Goal: Information Seeking & Learning: Find specific fact

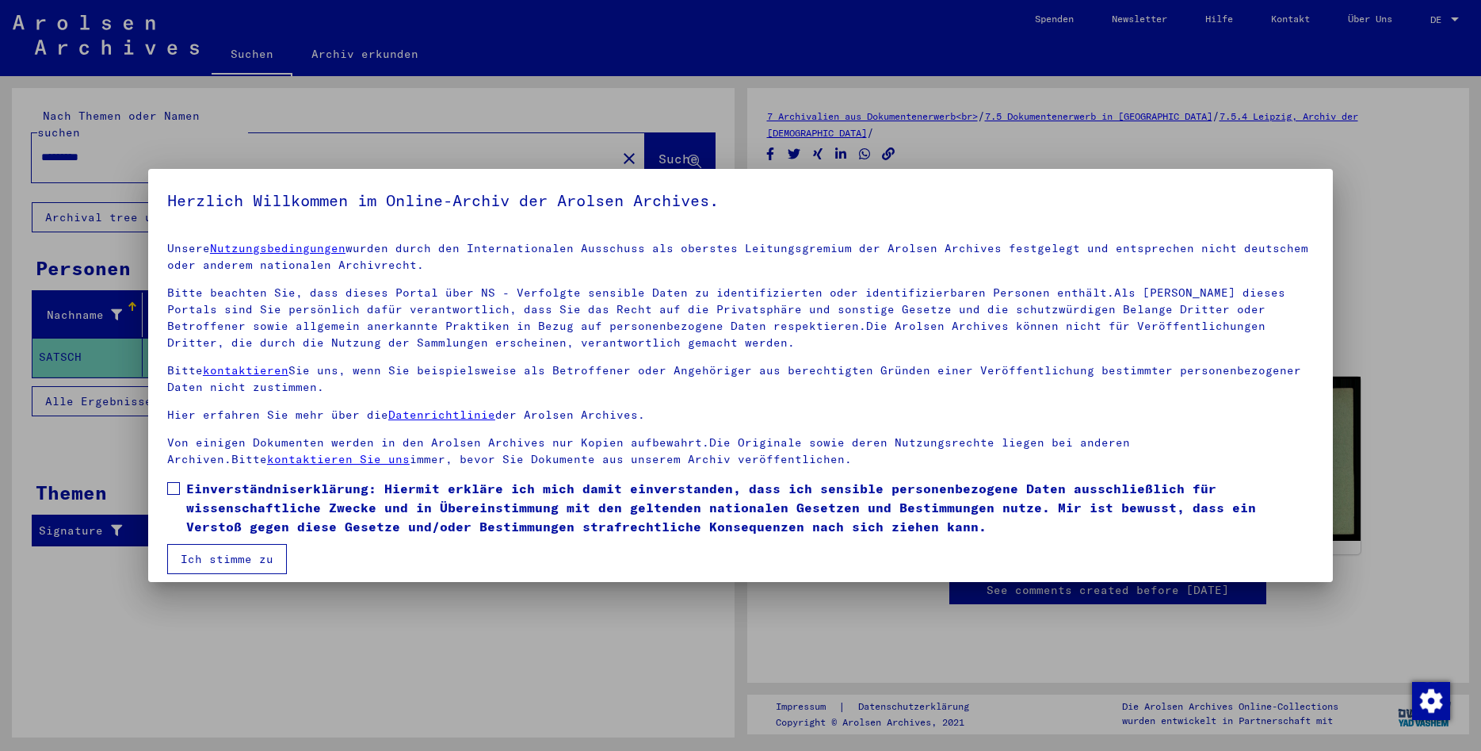
click at [177, 490] on span at bounding box center [173, 488] width 13 height 13
click at [202, 543] on mat-checkbox "Einverständniserklärung: Hiermit erkläre ich mich damit einverstanden, dass ich…" at bounding box center [740, 511] width 1147 height 65
click at [203, 555] on button "Ich stimme zu" at bounding box center [227, 559] width 120 height 30
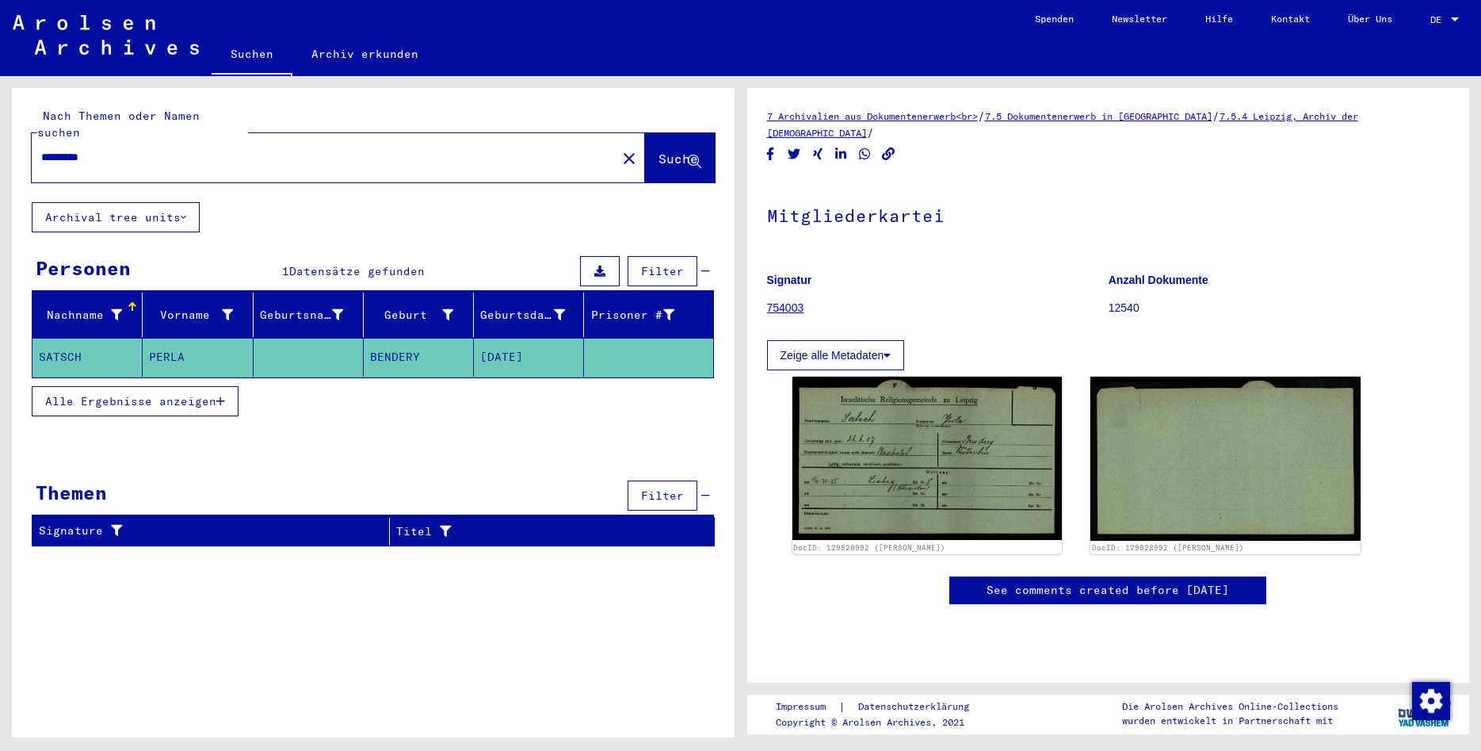
drag, startPoint x: 152, startPoint y: 143, endPoint x: 29, endPoint y: 136, distance: 123.1
click at [41, 149] on input "*********" at bounding box center [324, 157] width 566 height 17
type input "**********"
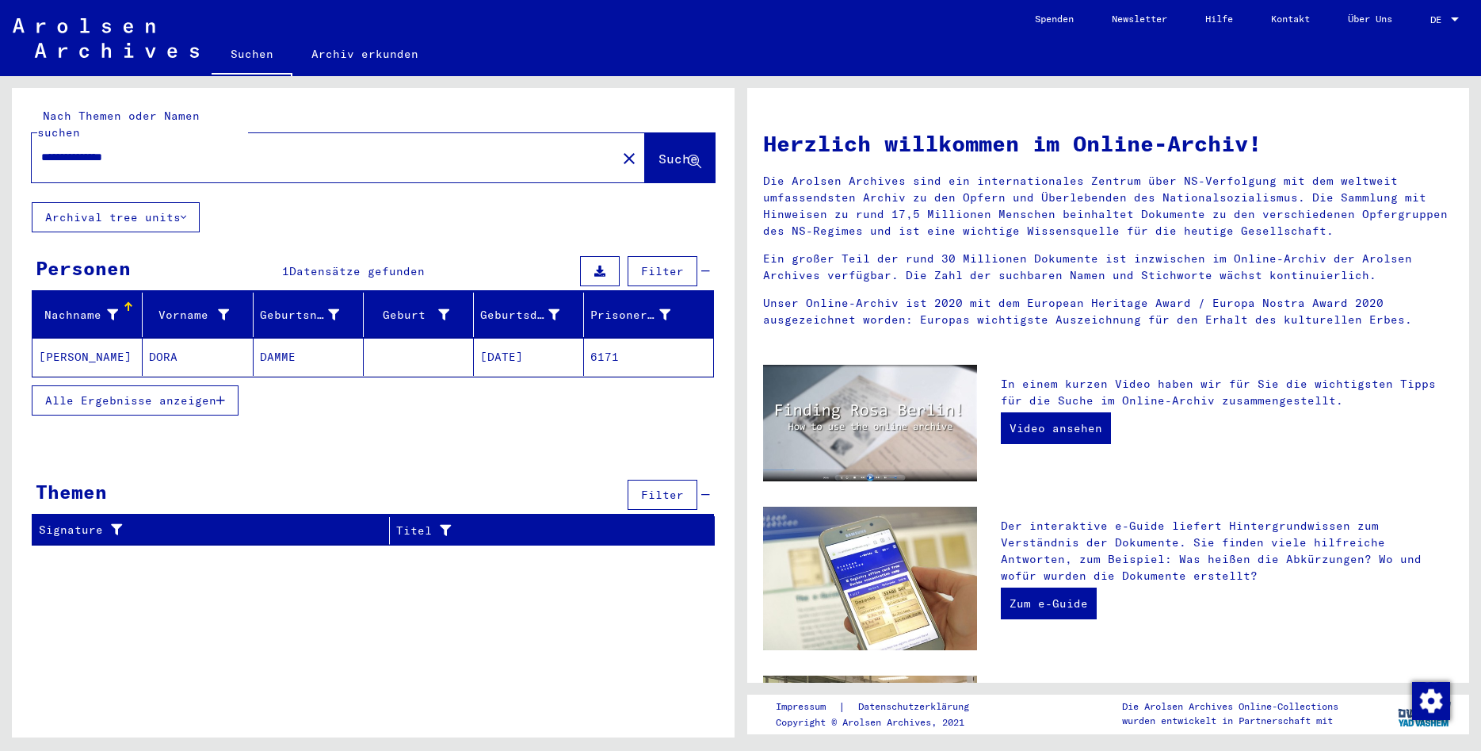
click at [418, 338] on mat-cell at bounding box center [419, 357] width 110 height 38
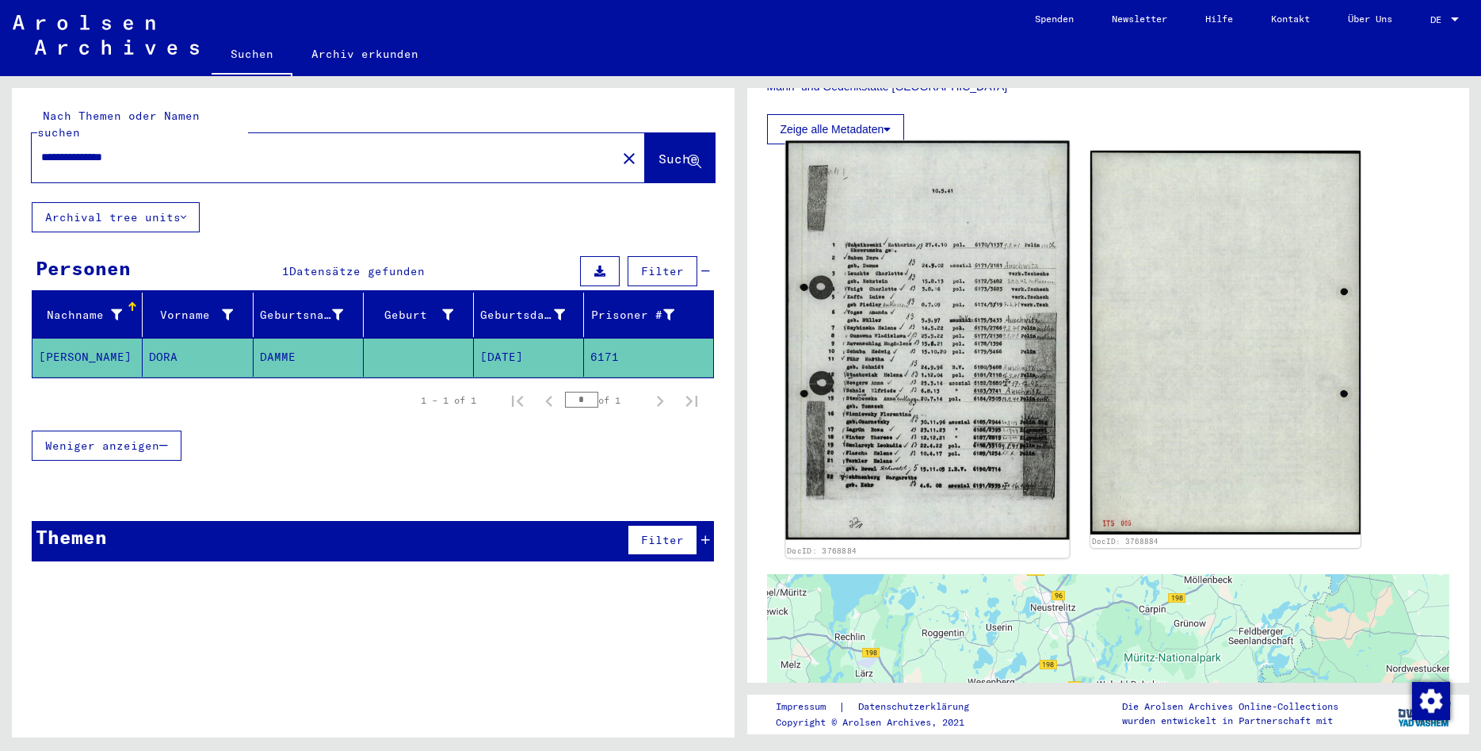
scroll to position [428, 0]
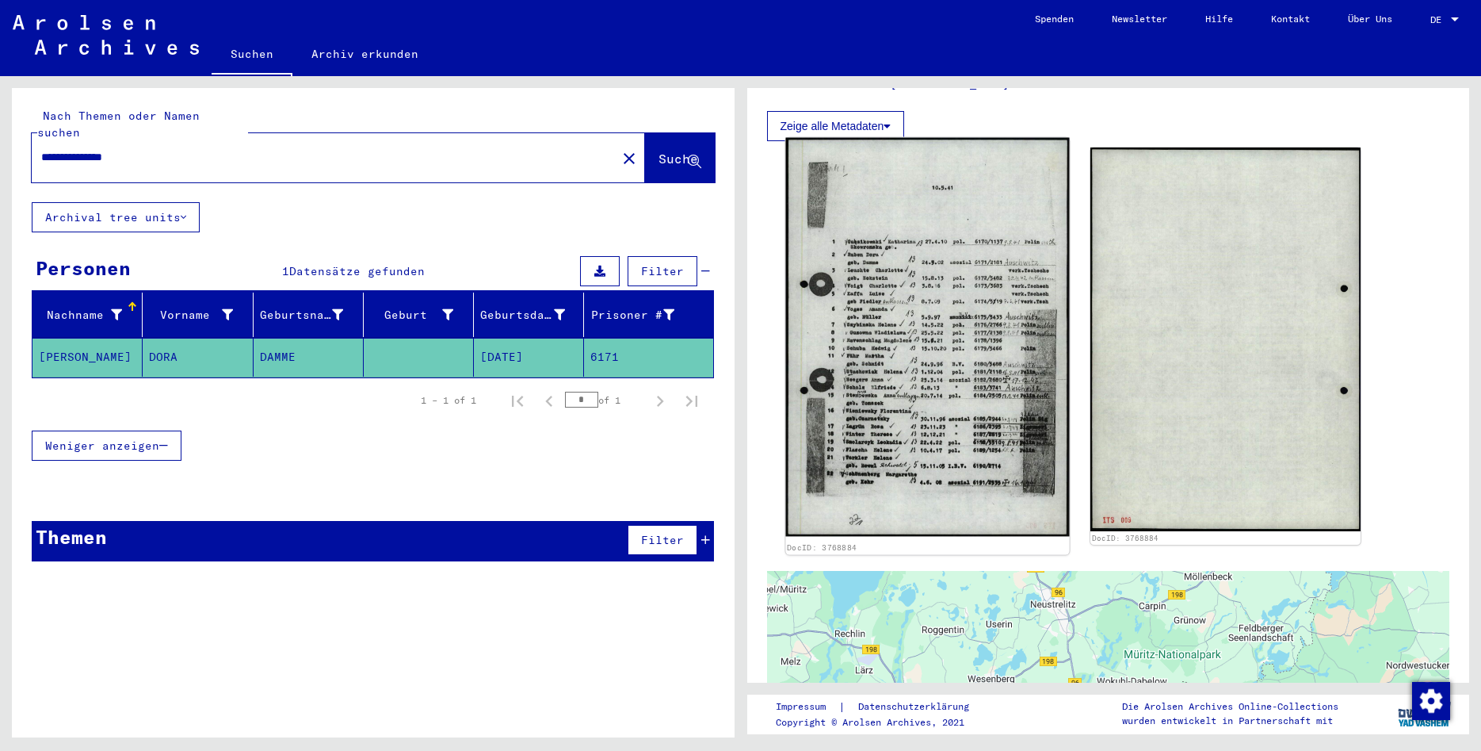
click at [896, 434] on img at bounding box center [927, 337] width 284 height 399
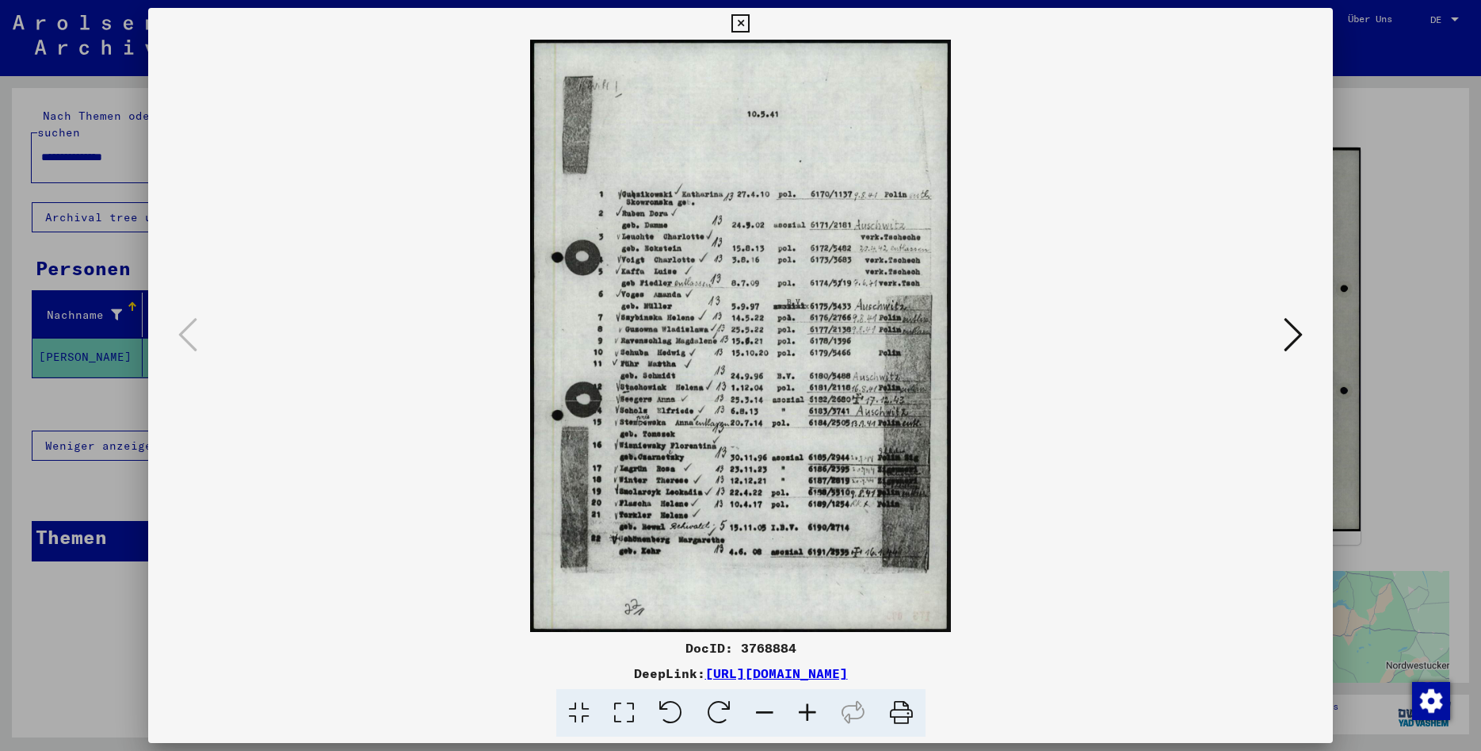
click at [813, 710] on icon at bounding box center [807, 713] width 43 height 48
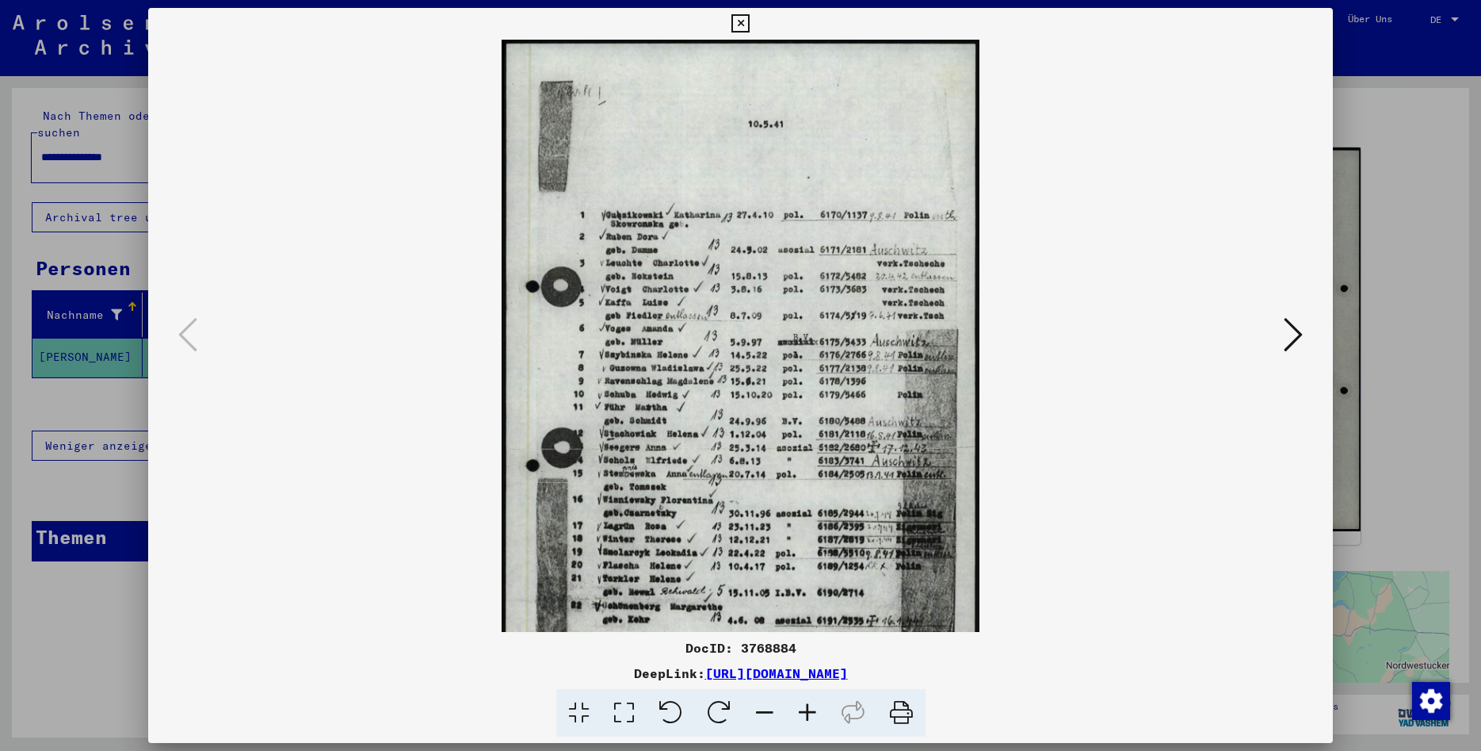
click at [813, 710] on icon at bounding box center [807, 713] width 43 height 48
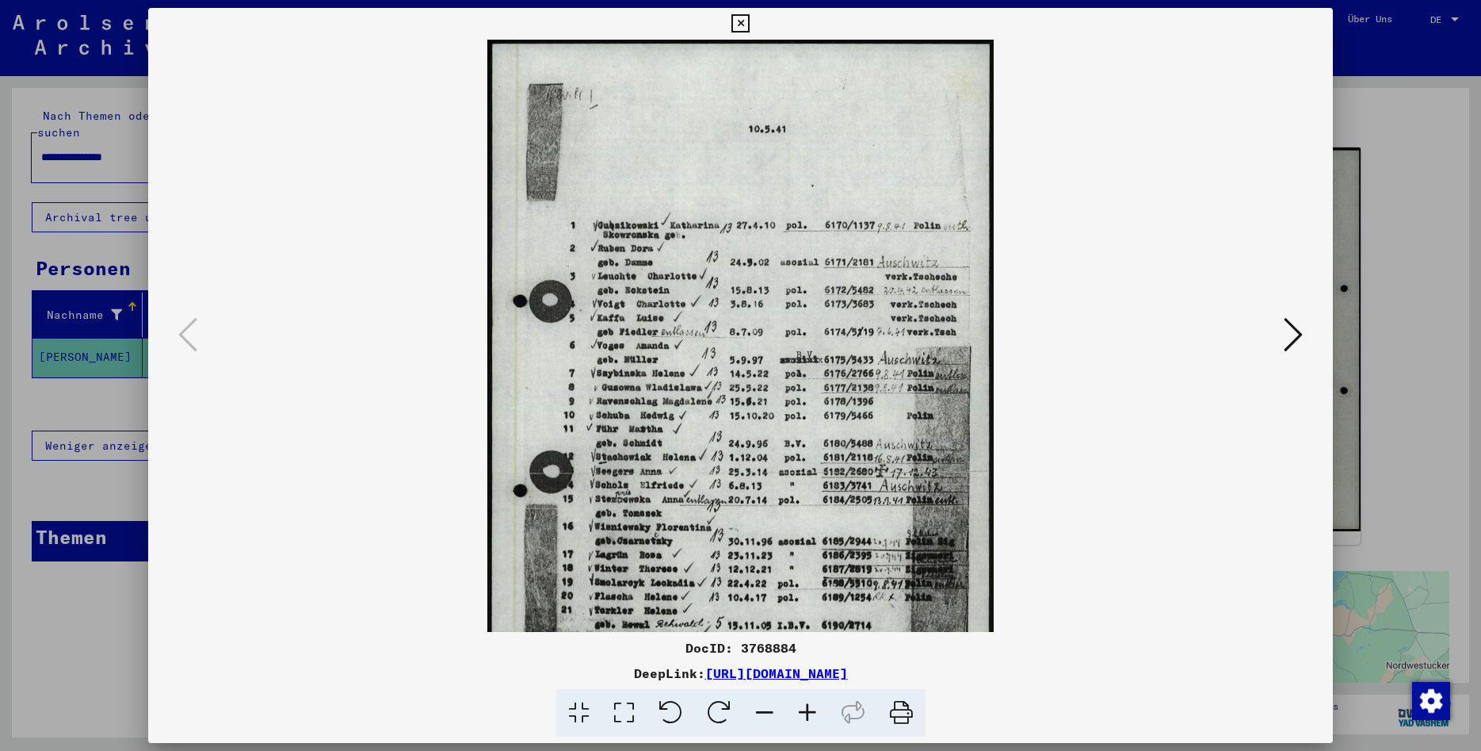
click at [813, 710] on icon at bounding box center [807, 713] width 43 height 48
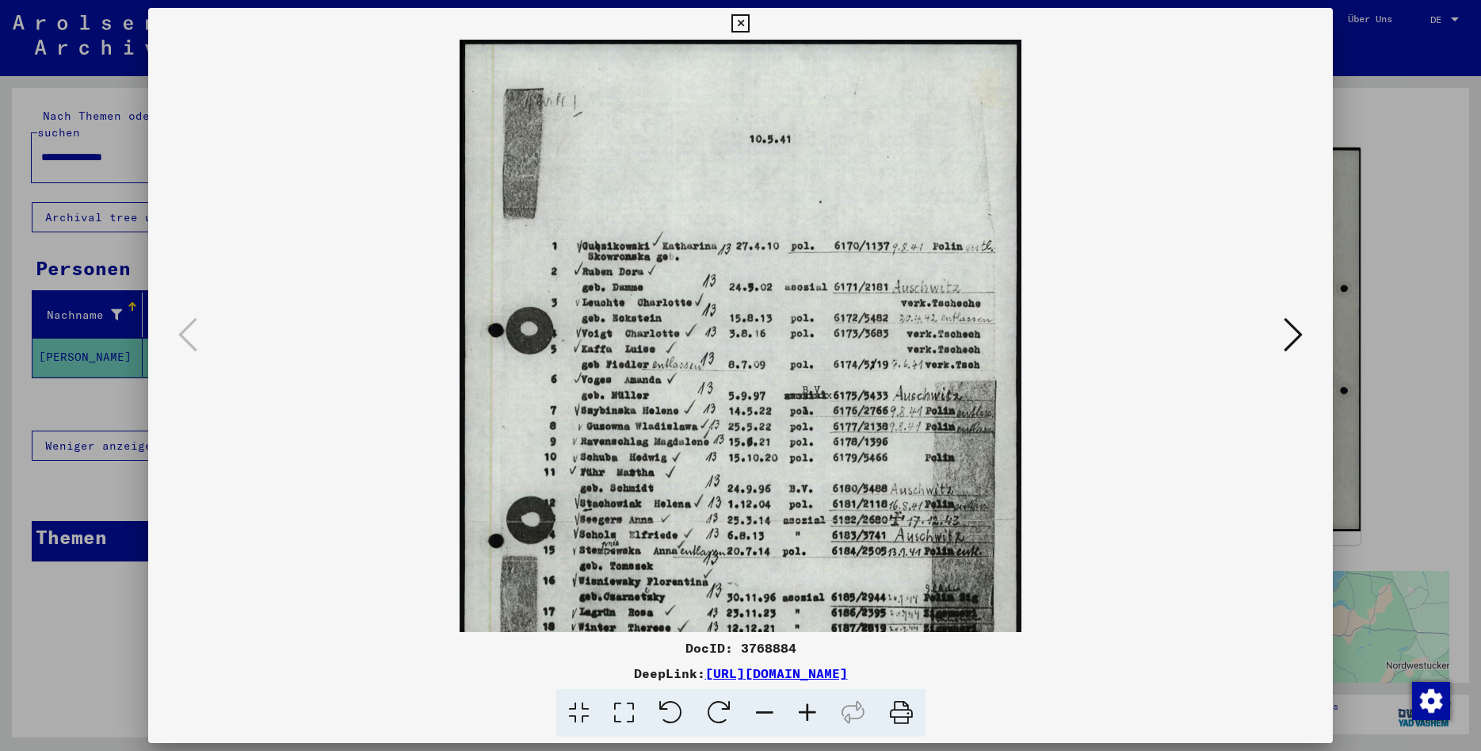
click at [813, 710] on icon at bounding box center [807, 713] width 43 height 48
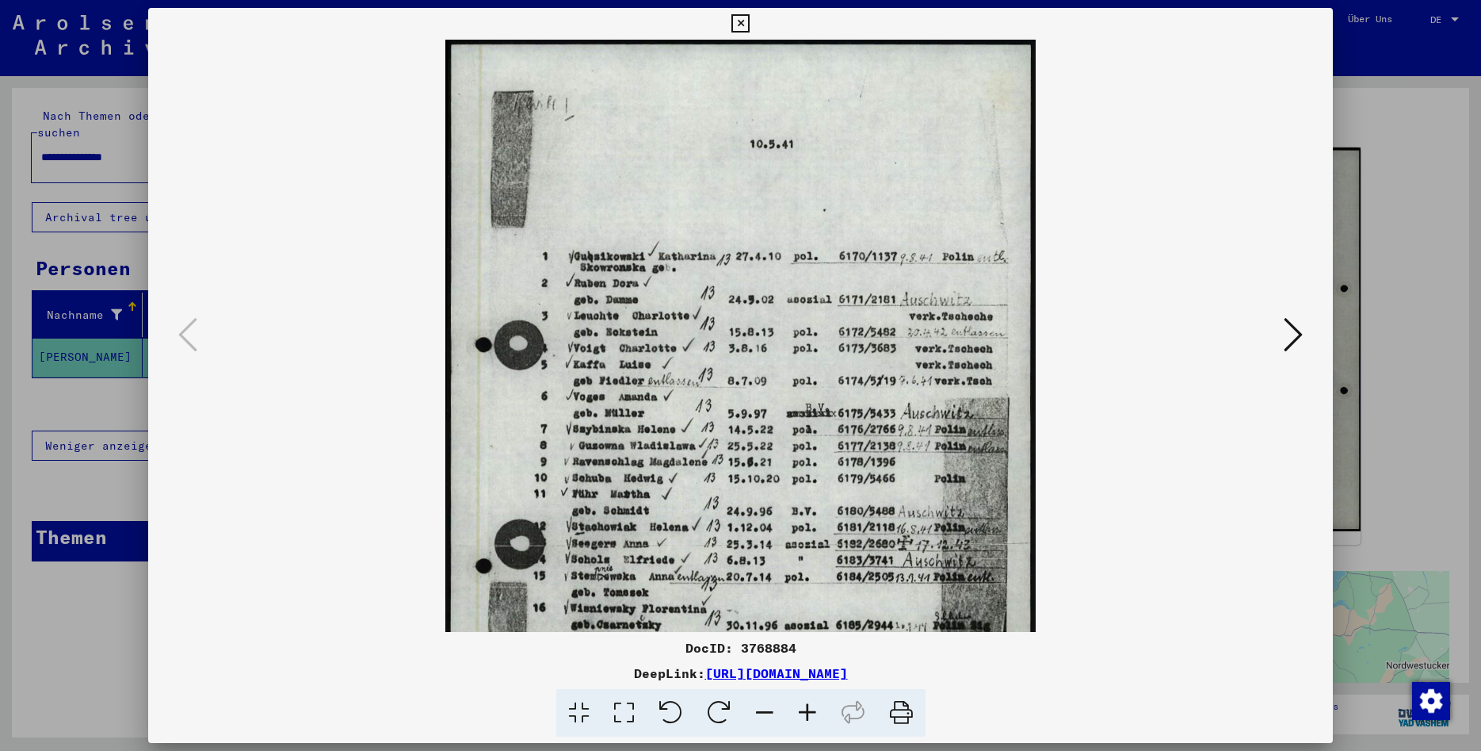
click at [813, 710] on icon at bounding box center [807, 713] width 43 height 48
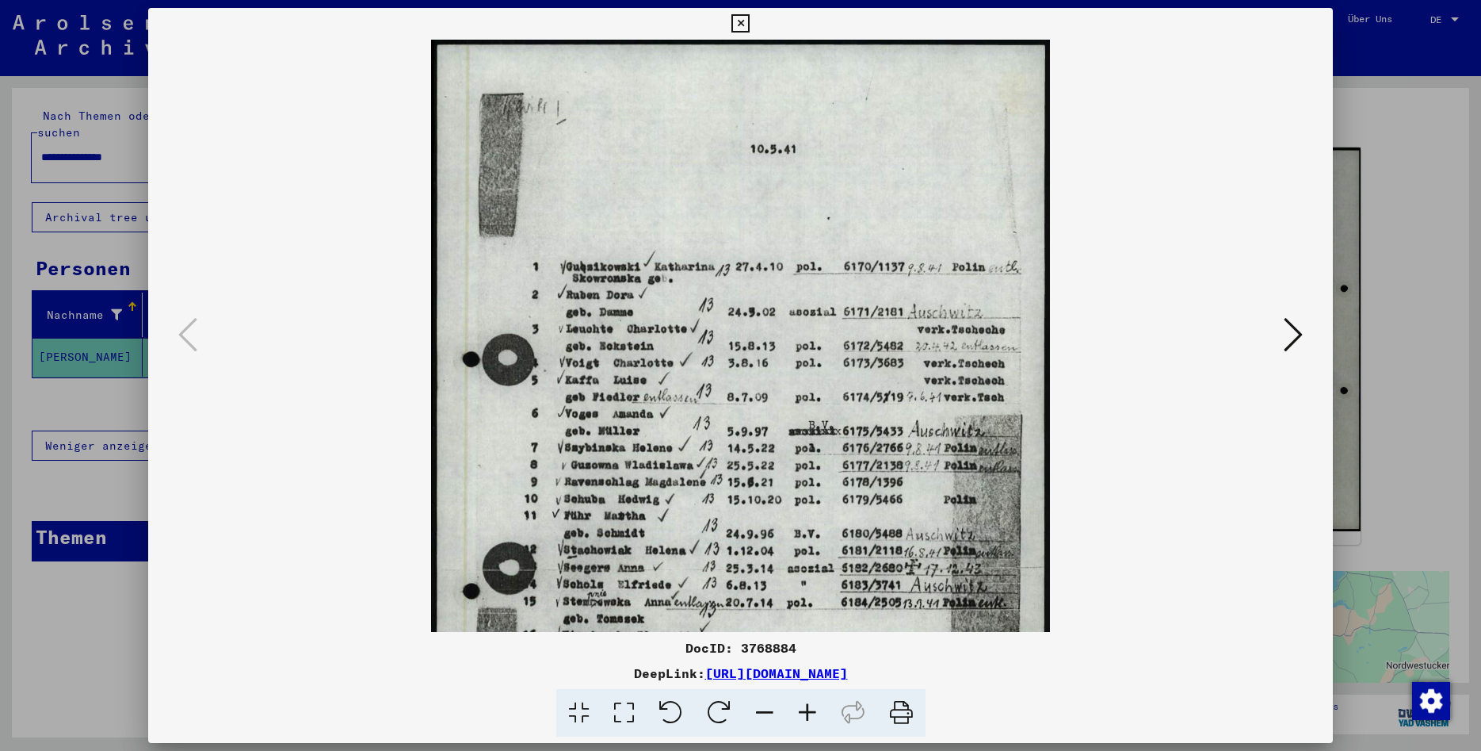
click at [813, 710] on icon at bounding box center [807, 713] width 43 height 48
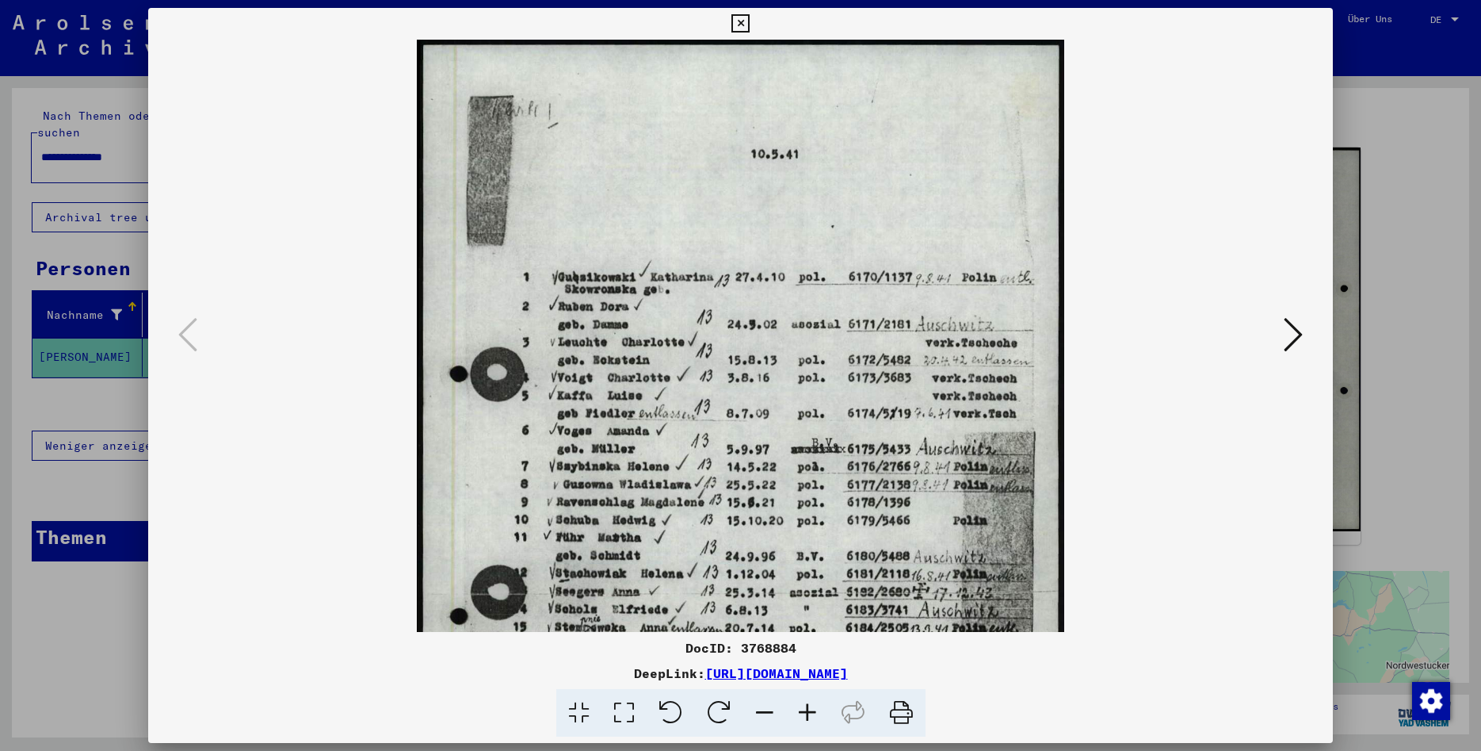
click at [813, 710] on icon at bounding box center [807, 713] width 43 height 48
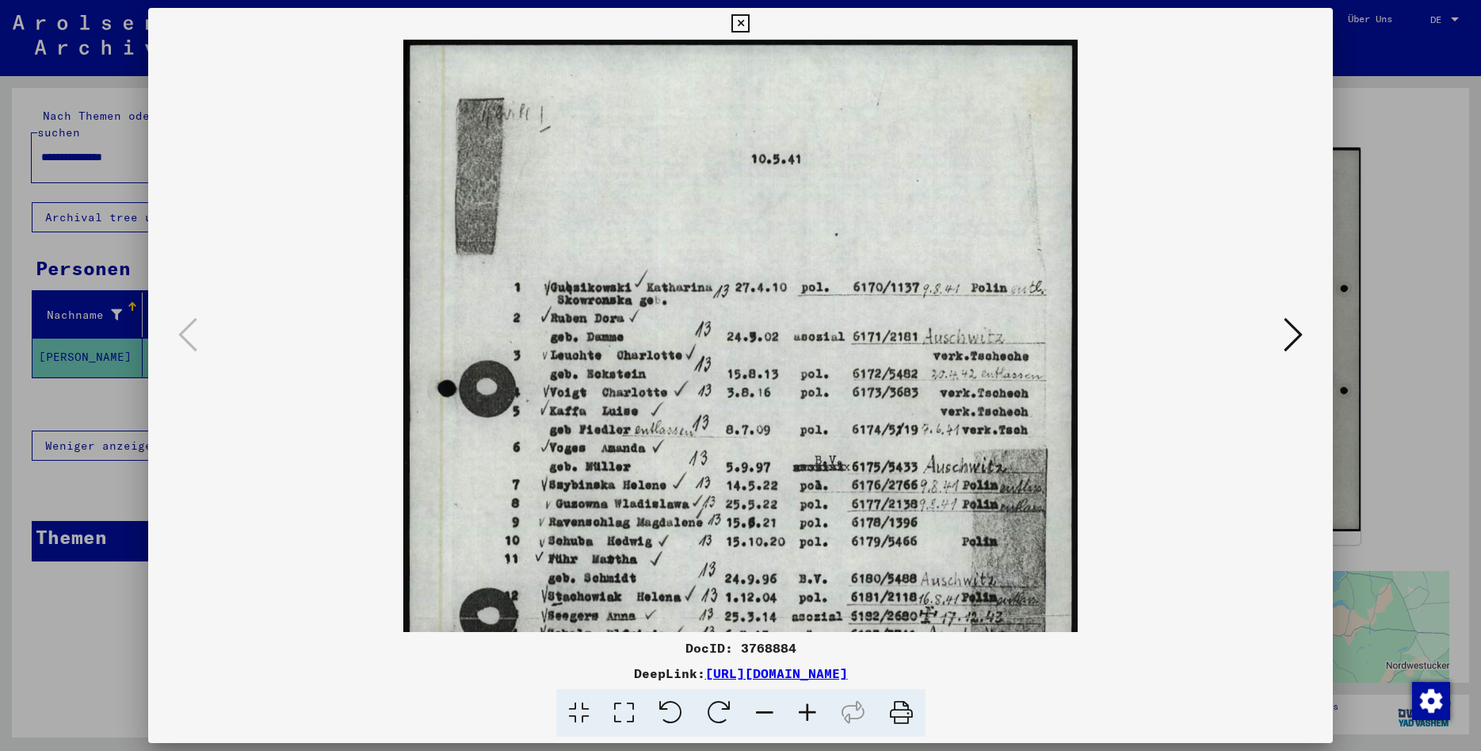
click at [750, 22] on icon at bounding box center [741, 23] width 18 height 19
